Goal: Information Seeking & Learning: Find specific fact

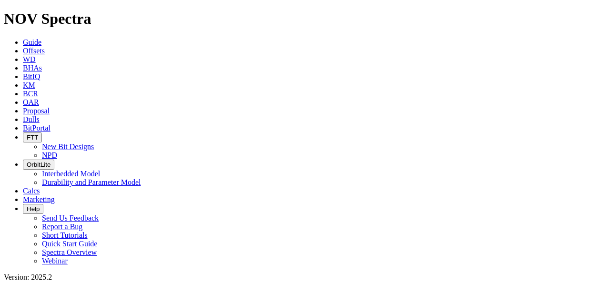
type input "NOV Anderreamer Capabilities"
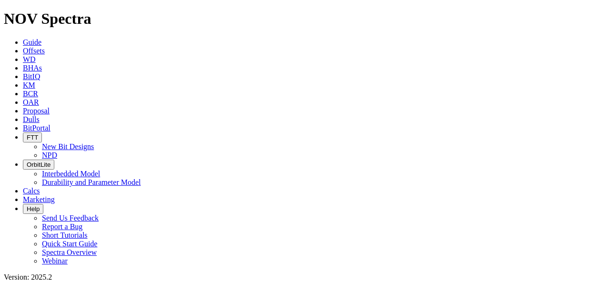
drag, startPoint x: 205, startPoint y: 53, endPoint x: 166, endPoint y: 55, distance: 39.1
type input "NOV Anderreamer"
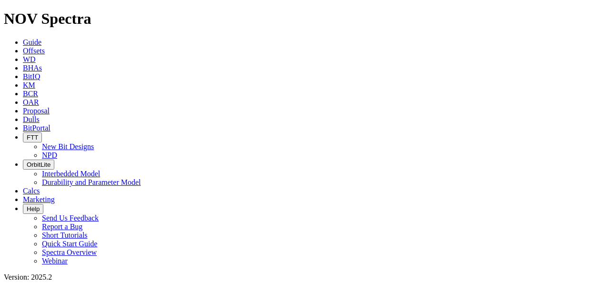
scroll to position [966, 0]
